Goal: Task Accomplishment & Management: Complete application form

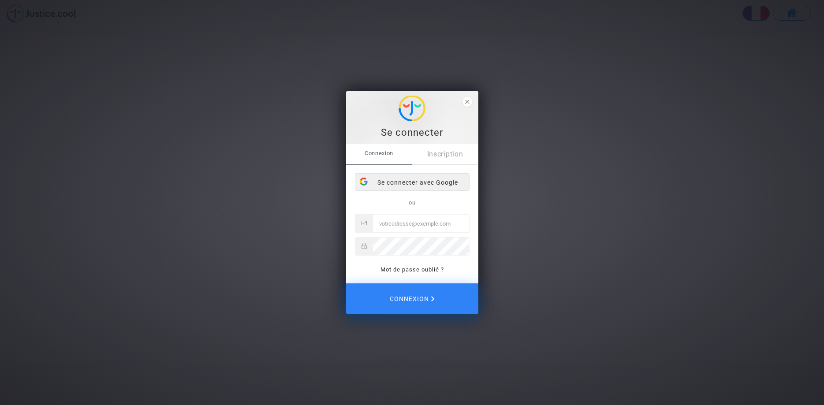
click at [423, 185] on div "Se connecter avec Google" at bounding box center [412, 183] width 114 height 18
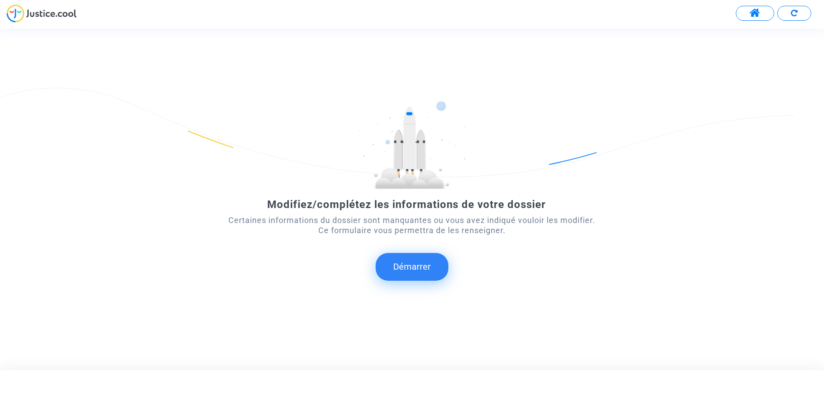
click at [418, 268] on button "Démarrer" at bounding box center [412, 266] width 73 height 27
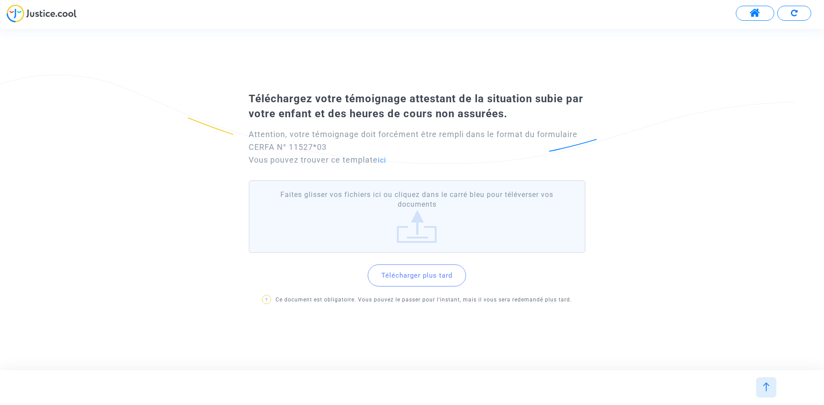
click at [418, 238] on label "Faites glisser vos fichiers ici ou cliquez dans le carré bleu pour téléverser v…" at bounding box center [417, 216] width 337 height 73
click at [0, 0] on input "Faites glisser vos fichiers ici ou cliquez dans le carré bleu pour téléverser v…" at bounding box center [0, 0] width 0 height 0
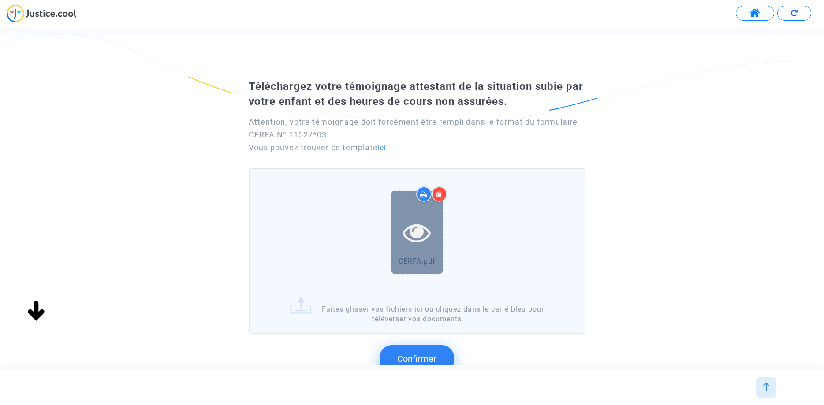
click at [420, 248] on div at bounding box center [416, 232] width 51 height 83
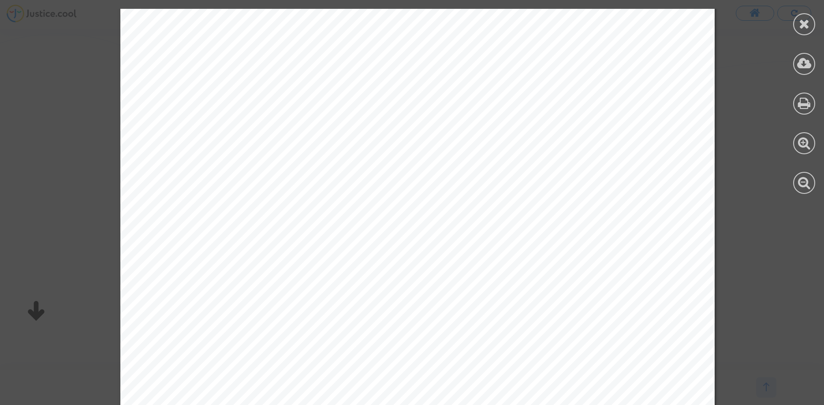
scroll to position [1658, 0]
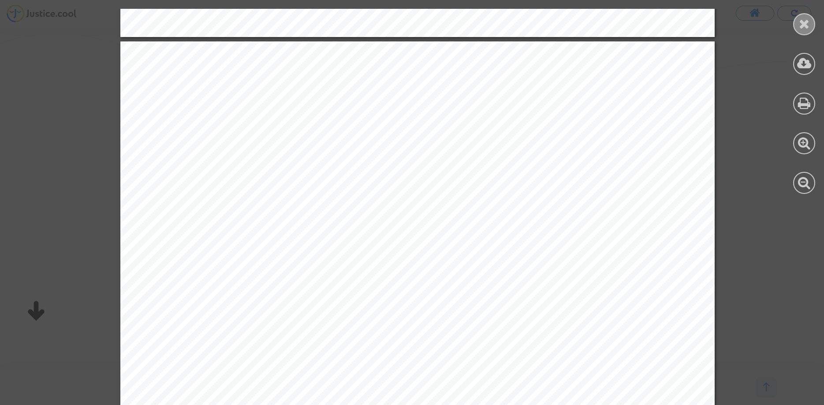
click at [806, 25] on icon at bounding box center [804, 23] width 11 height 13
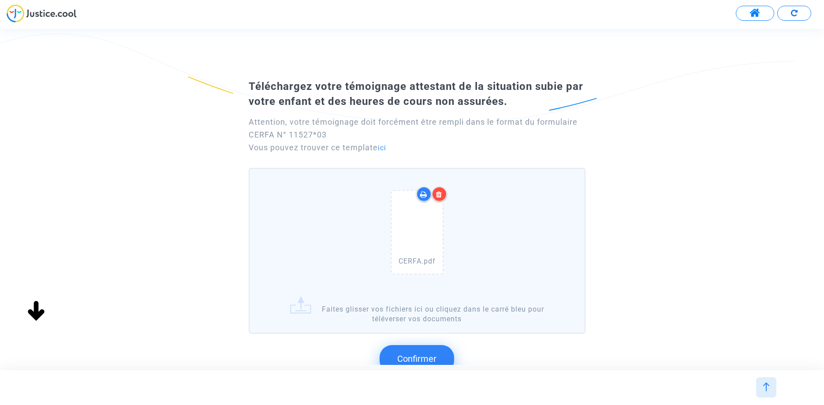
scroll to position [114, 0]
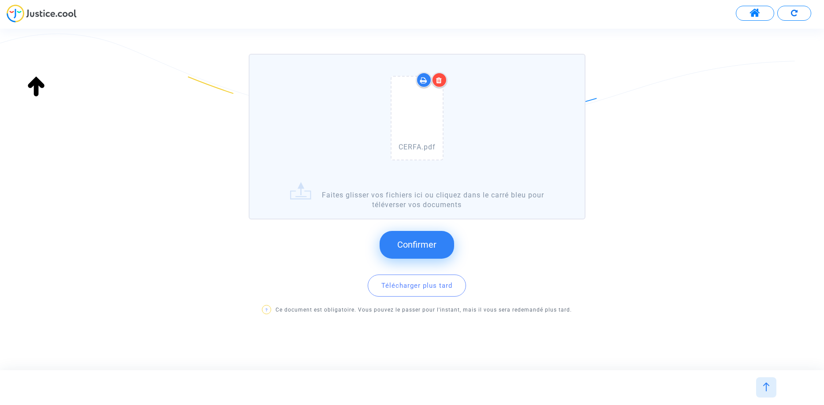
click at [419, 242] on span "Confirmer" at bounding box center [416, 244] width 39 height 11
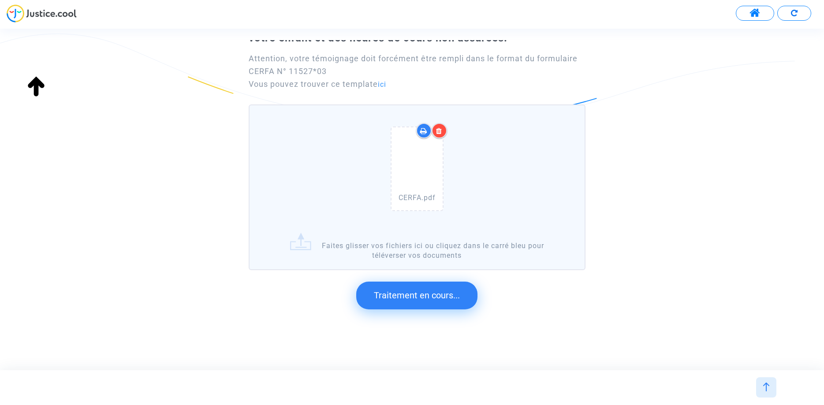
scroll to position [0, 0]
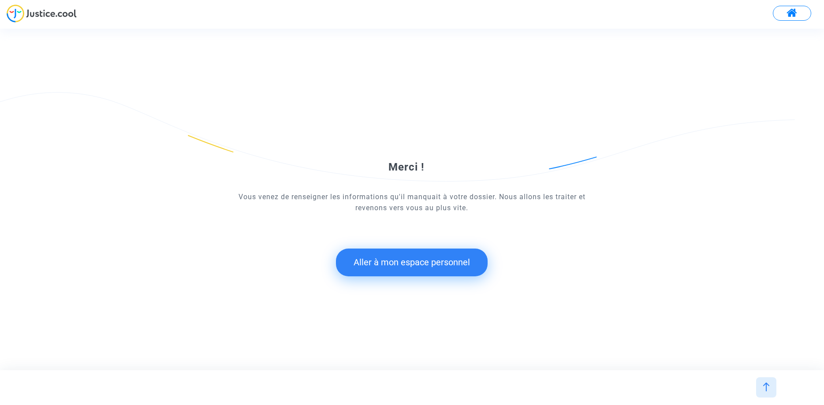
click at [417, 262] on button "Aller à mon espace personnel" at bounding box center [412, 262] width 152 height 27
